Goal: Task Accomplishment & Management: Use online tool/utility

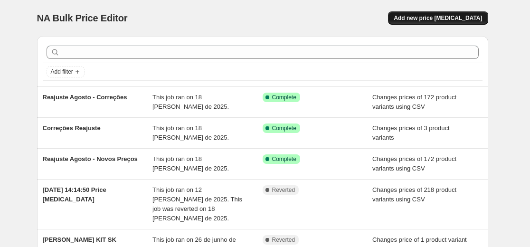
click at [441, 22] on button "Add new price [MEDICAL_DATA]" at bounding box center [438, 17] width 100 height 13
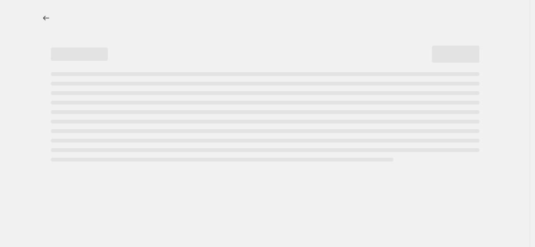
select select "percentage"
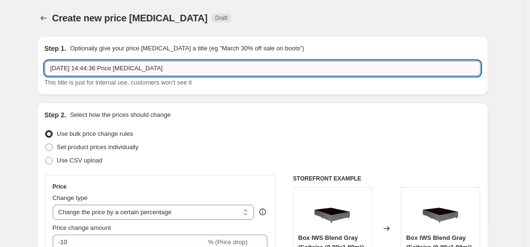
click at [191, 72] on input "4/09/2025, 14:44:36 Price change job" at bounding box center [263, 68] width 436 height 15
type input "R"
type input "p"
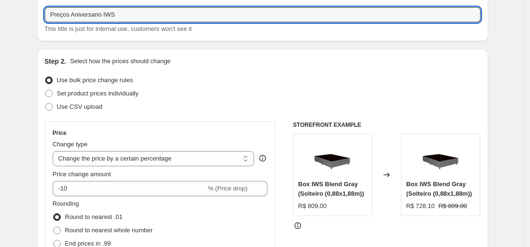
scroll to position [95, 0]
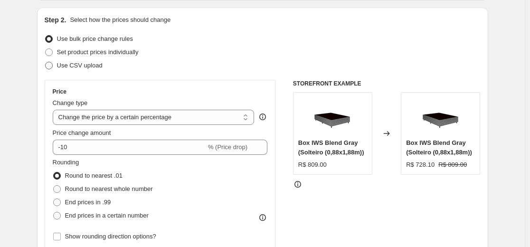
type input "Preços Aniversario IWS"
click at [94, 67] on span "Use CSV upload" at bounding box center [80, 65] width 46 height 7
click at [46, 62] on input "Use CSV upload" at bounding box center [45, 62] width 0 height 0
radio input "true"
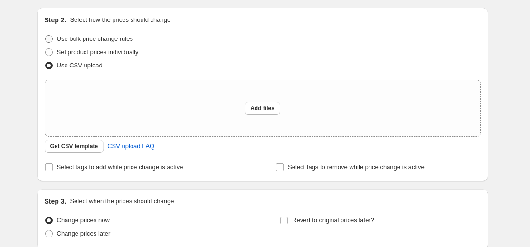
click at [102, 42] on span "Use bulk price change rules" at bounding box center [95, 38] width 76 height 7
click at [46, 36] on input "Use bulk price change rules" at bounding box center [45, 35] width 0 height 0
radio input "true"
select select "percentage"
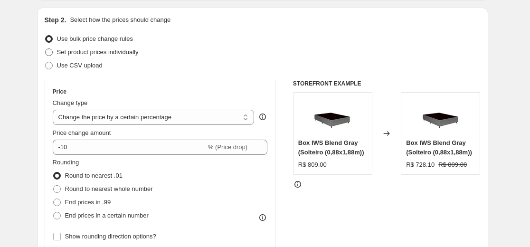
click at [124, 56] on span "Set product prices individually" at bounding box center [98, 51] width 82 height 7
click at [46, 49] on input "Set product prices individually" at bounding box center [45, 48] width 0 height 0
radio input "true"
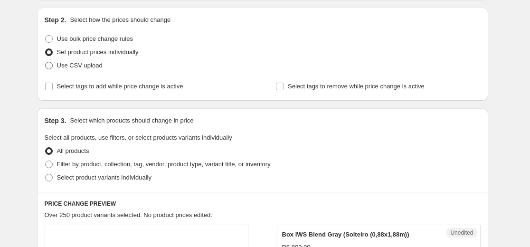
click at [87, 67] on span "Use CSV upload" at bounding box center [80, 65] width 46 height 7
click at [46, 62] on input "Use CSV upload" at bounding box center [45, 62] width 0 height 0
radio input "true"
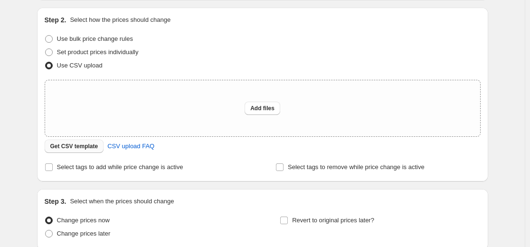
click at [68, 149] on span "Get CSV template" at bounding box center [74, 147] width 48 height 8
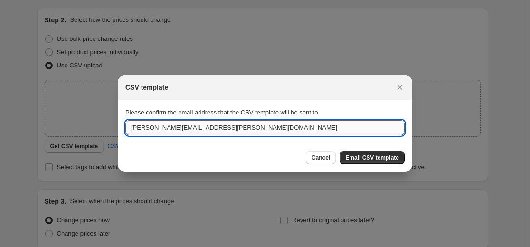
click at [235, 132] on input "gabriel.oliveira@iwannasleep.com" at bounding box center [264, 127] width 279 height 15
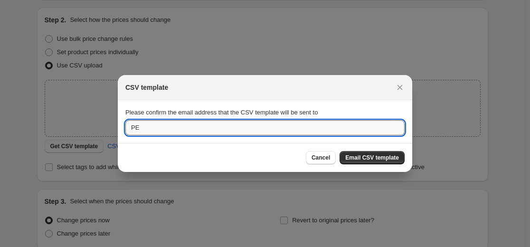
type input "P"
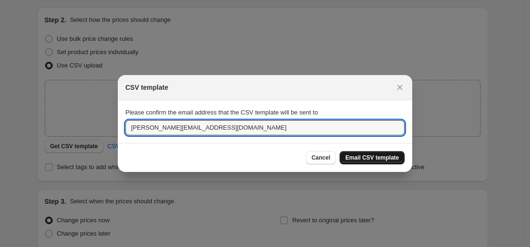
type input "pedro.soraggi@iwannasleep.com"
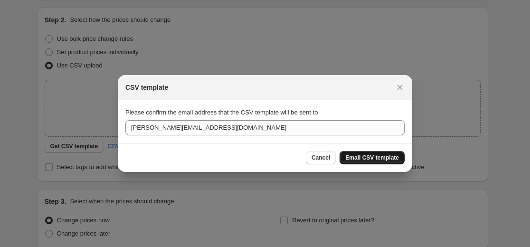
click at [382, 151] on button "Email CSV template" at bounding box center [372, 157] width 65 height 13
